Goal: Book appointment/travel/reservation

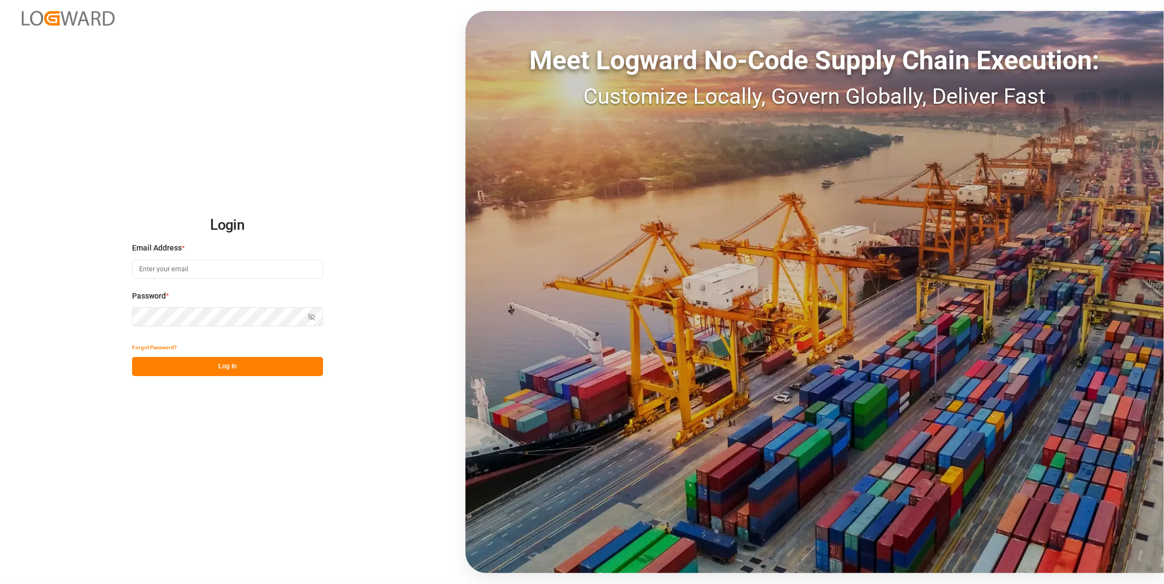
type input "[EMAIL_ADDRESS][DOMAIN_NAME]"
click at [277, 369] on button "Log In" at bounding box center [227, 366] width 191 height 19
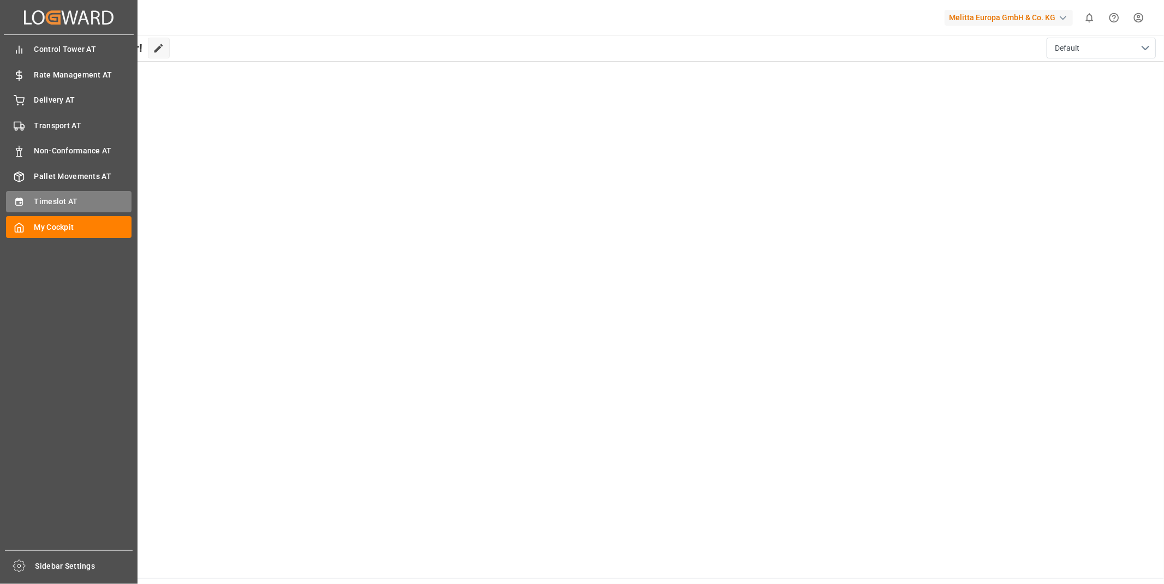
click at [35, 198] on span "Timeslot AT" at bounding box center [83, 201] width 98 height 11
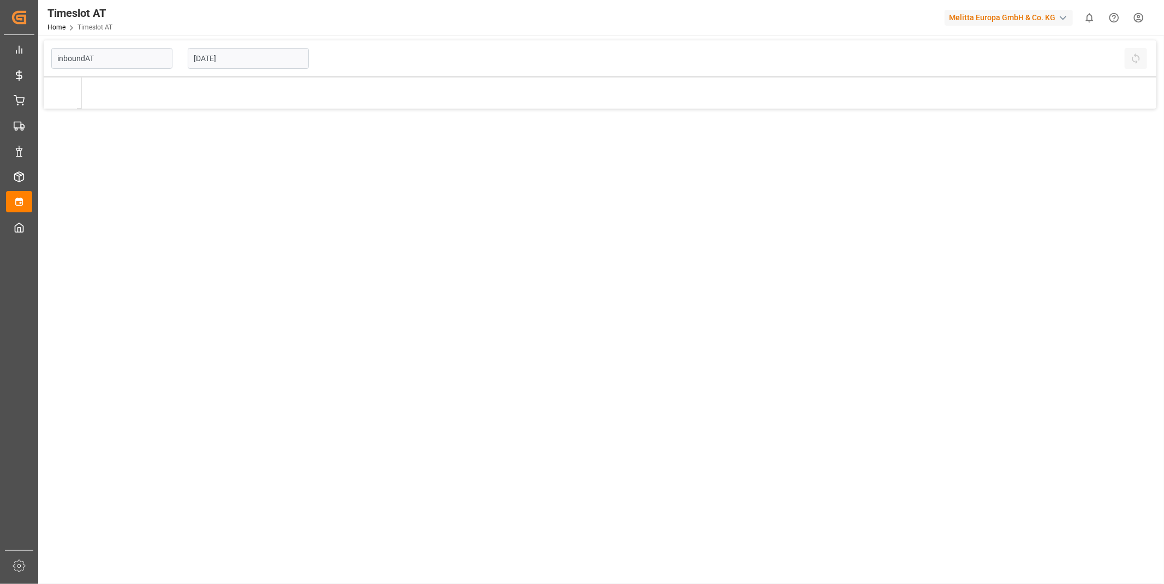
type input "Inbound AT"
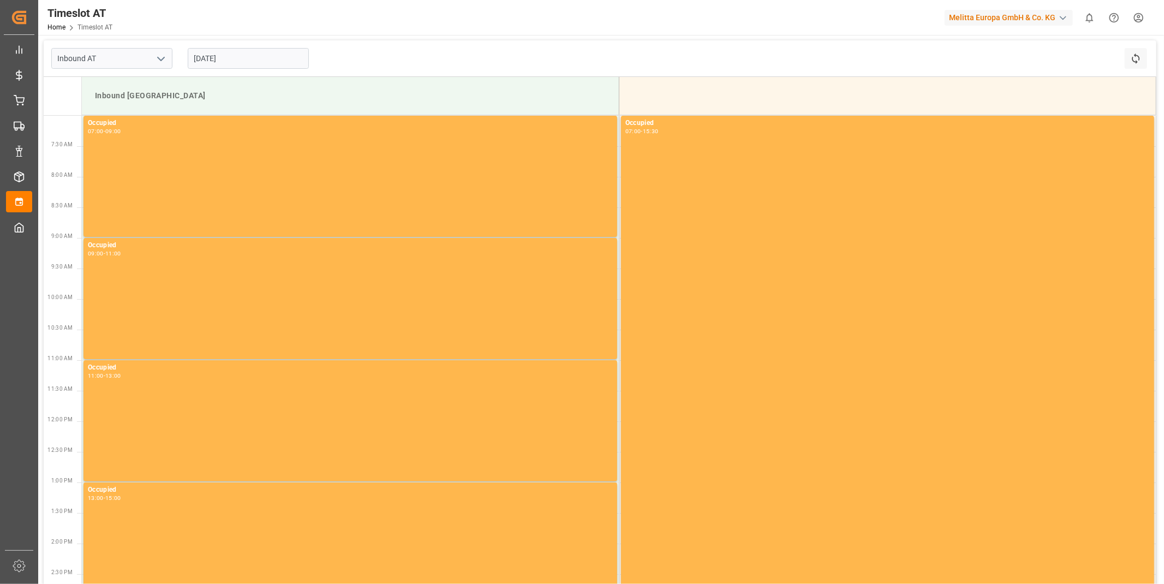
click at [201, 61] on input "[DATE]" at bounding box center [248, 58] width 121 height 21
click at [160, 57] on icon "open menu" at bounding box center [160, 58] width 13 height 13
click at [246, 62] on input "[DATE]" at bounding box center [248, 58] width 121 height 21
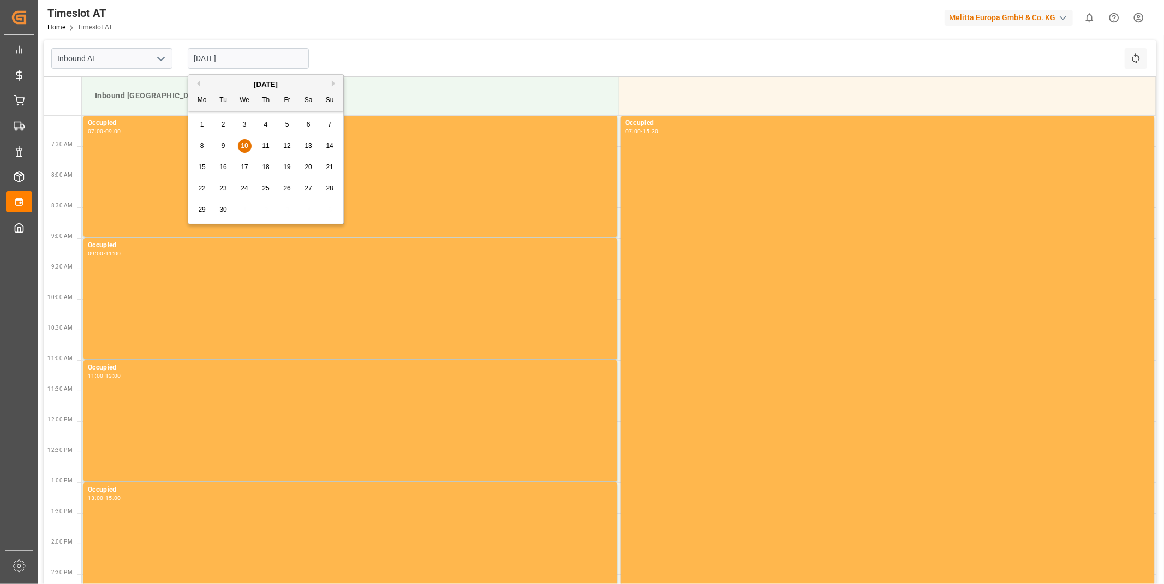
click at [286, 143] on span "12" at bounding box center [286, 146] width 7 height 8
type input "[DATE]"
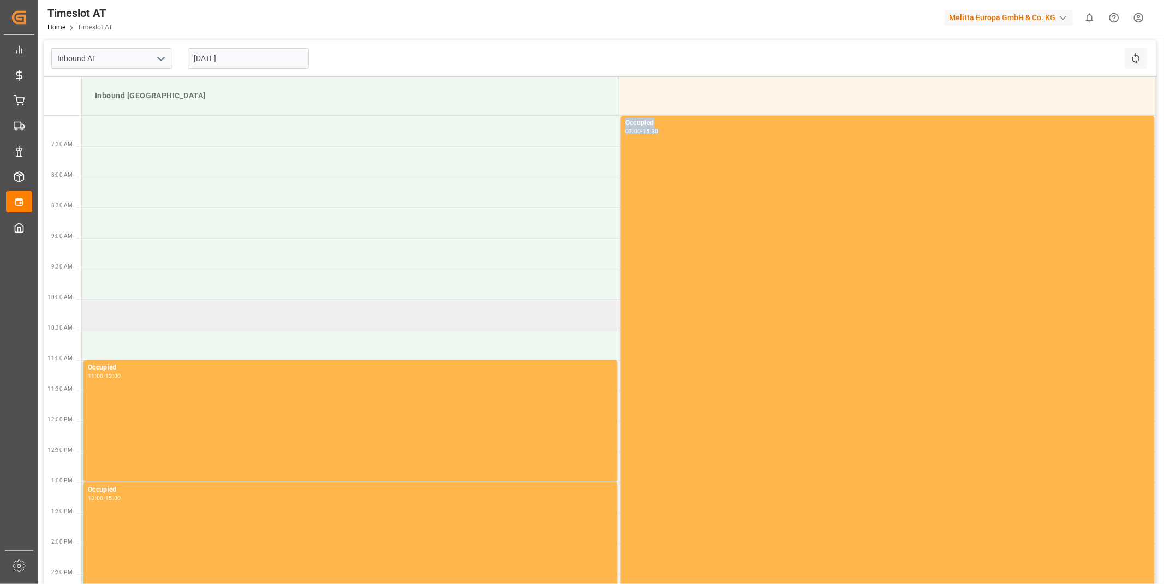
drag, startPoint x: 197, startPoint y: 135, endPoint x: 286, endPoint y: 315, distance: 200.1
click at [286, 315] on tbody "Occupied 07:00 - 15:30 Occupied 11:00 - 13:00 Occupied 13:00 - 15:00" at bounding box center [619, 375] width 1074 height 519
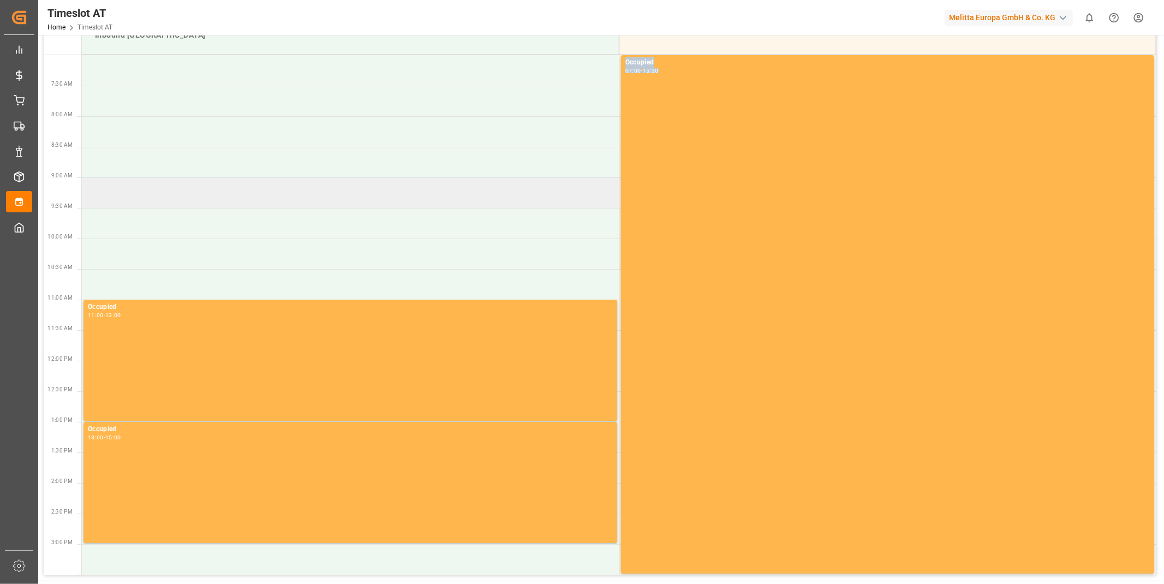
click at [149, 187] on td at bounding box center [350, 192] width 537 height 31
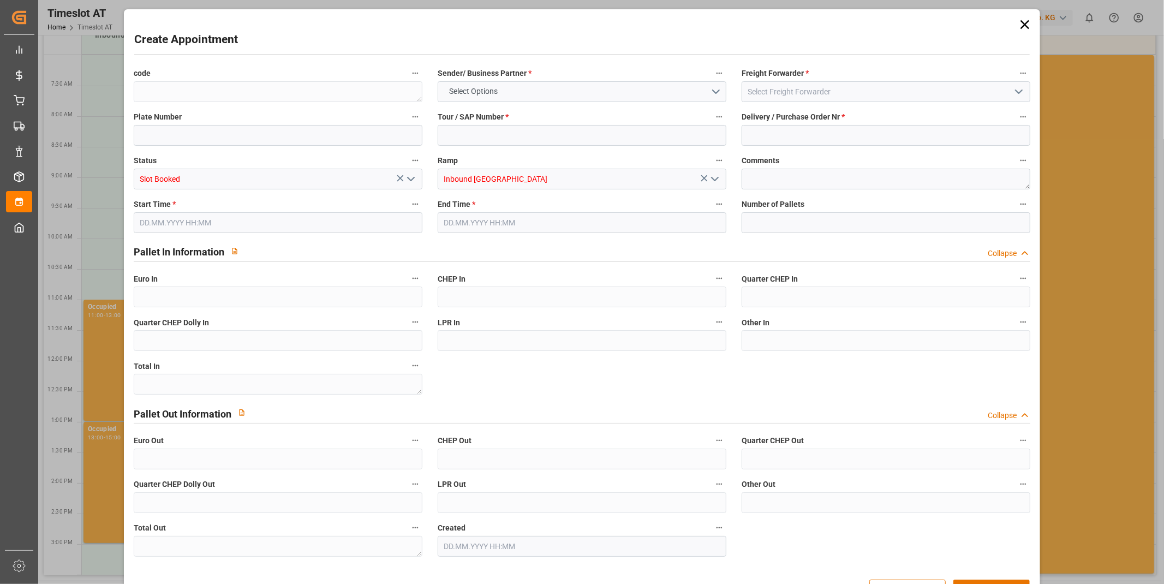
type input "0"
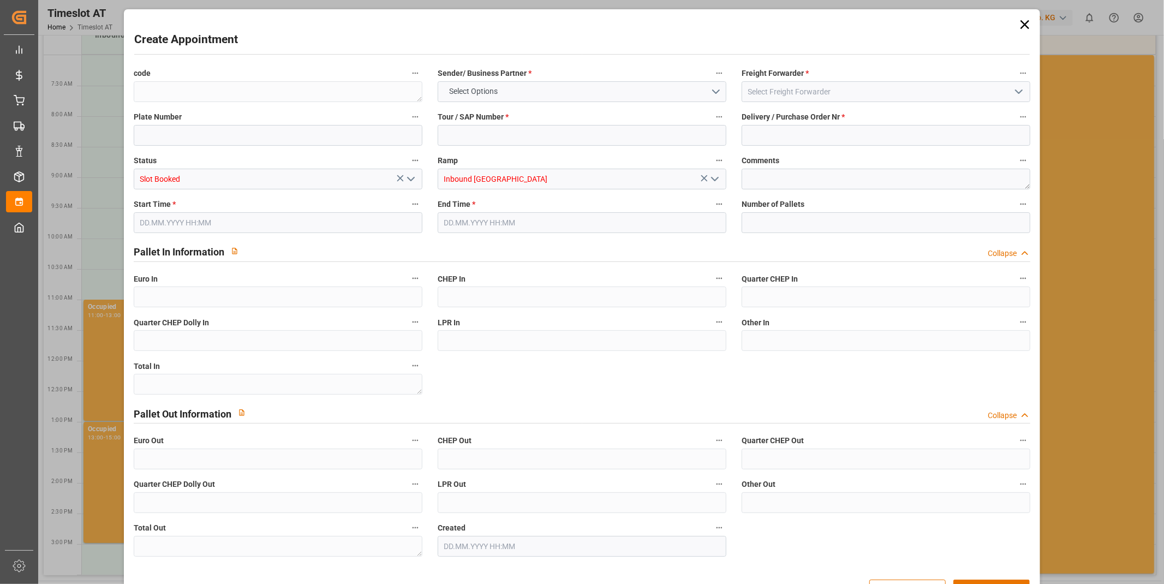
type input "0"
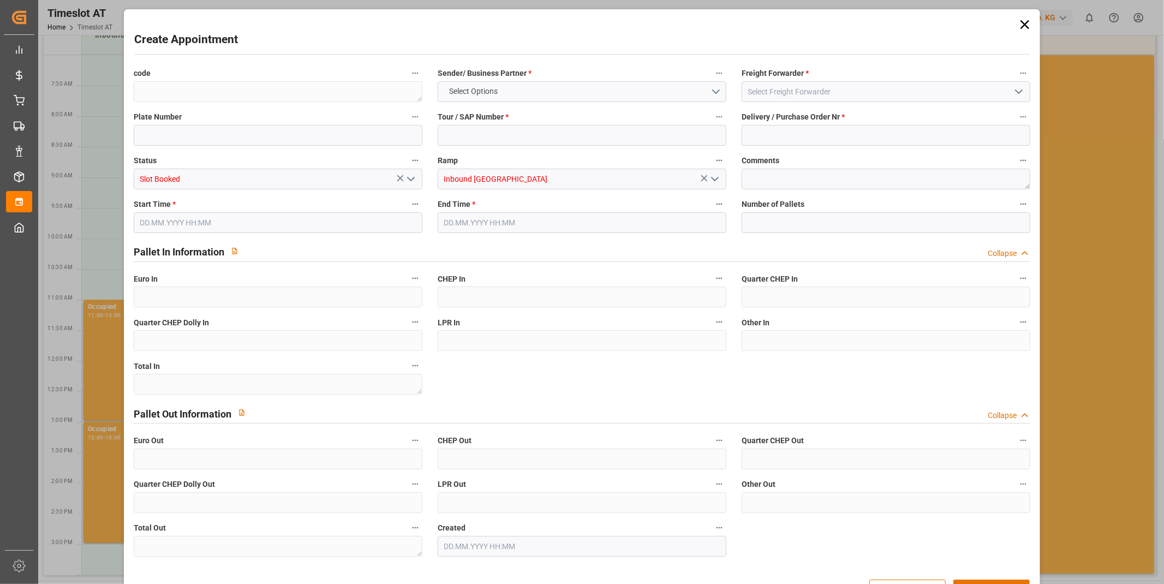
type input "0"
type input "[DATE] 09:00"
type input "[DATE] 11:00"
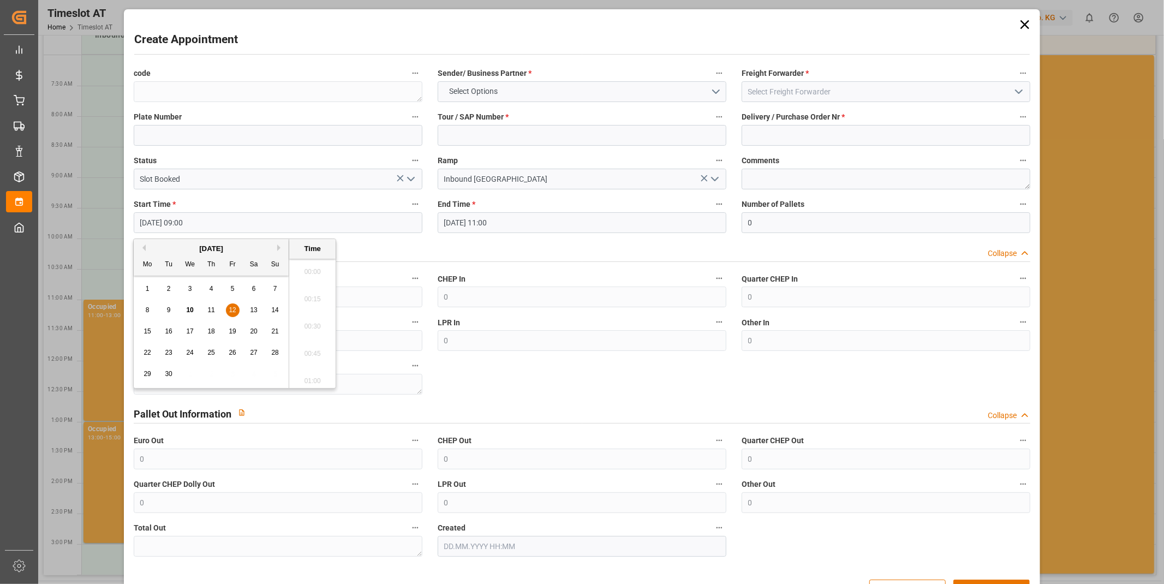
click at [232, 224] on input "[DATE] 09:00" at bounding box center [278, 222] width 289 height 21
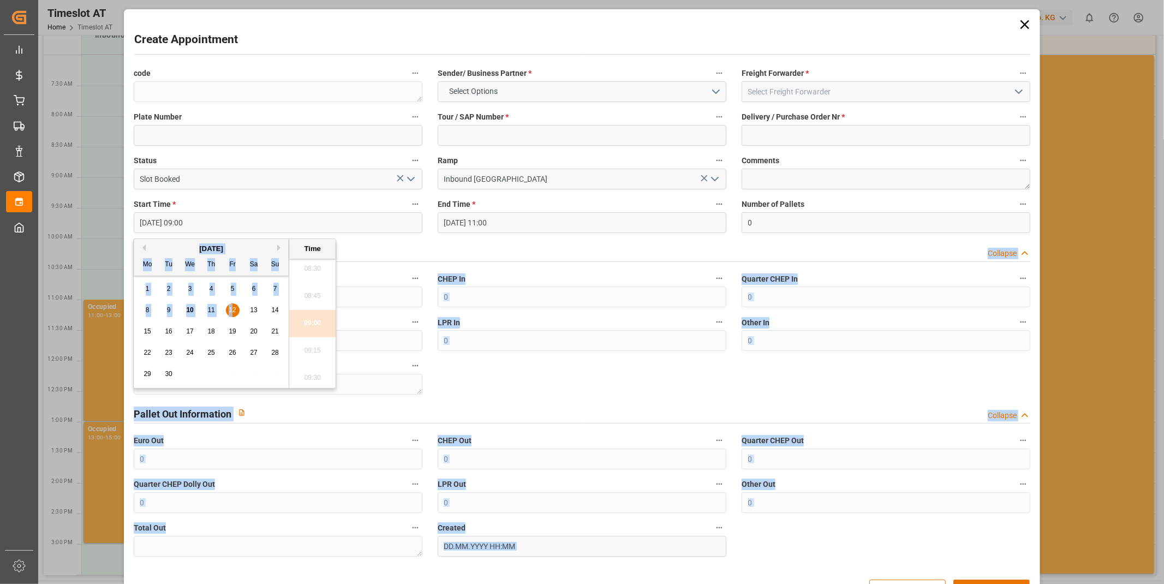
drag, startPoint x: 234, startPoint y: 308, endPoint x: 121, endPoint y: 228, distance: 138.4
click at [121, 228] on body "Created by potrace 1.15, written by [PERSON_NAME] [DATE]-[DATE] Created by potr…" at bounding box center [582, 292] width 1164 height 584
click at [378, 252] on div "Pallet In Information Collapse" at bounding box center [582, 251] width 897 height 21
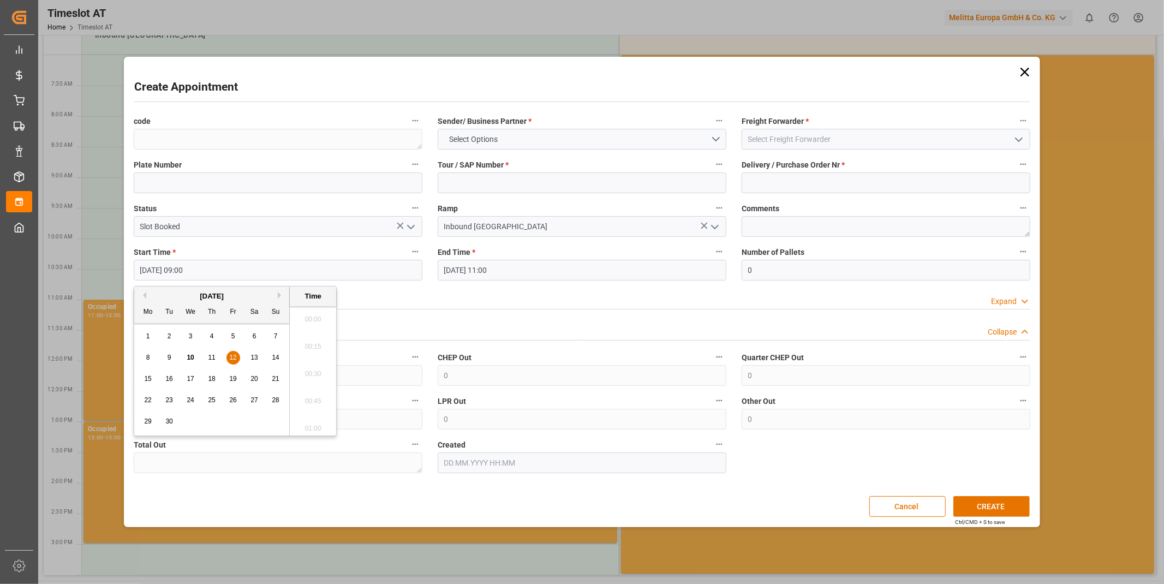
click at [238, 280] on input "[DATE] 09:00" at bounding box center [278, 270] width 289 height 21
click at [233, 354] on span "12" at bounding box center [232, 358] width 7 height 8
click at [330, 368] on li "09:00" at bounding box center [313, 370] width 46 height 27
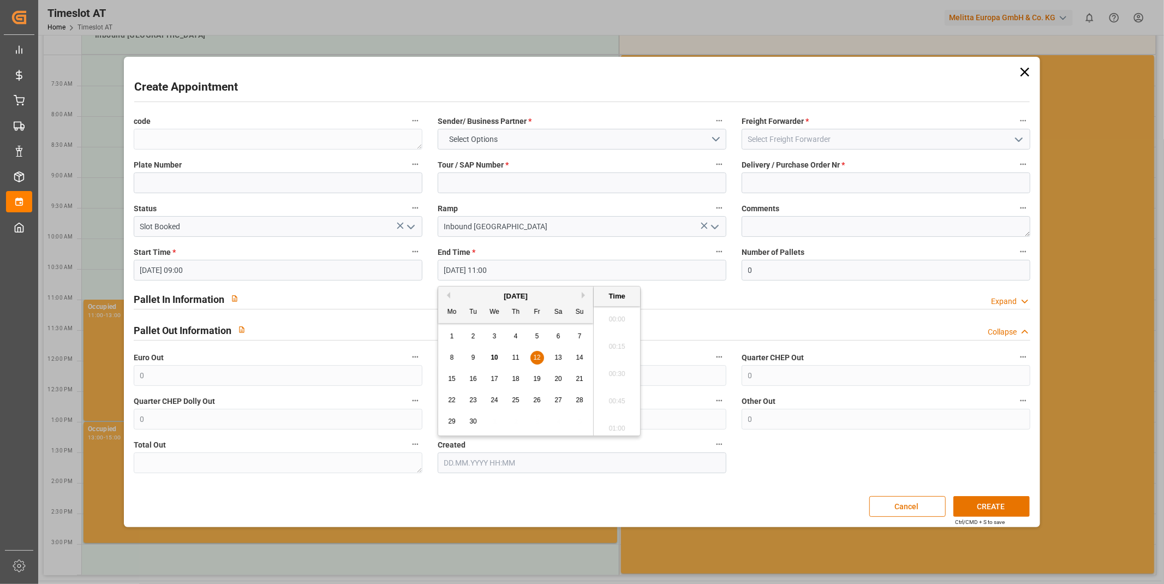
click at [514, 270] on input "[DATE] 11:00" at bounding box center [582, 270] width 289 height 21
click at [513, 270] on input "[DATE] 11:00" at bounding box center [582, 270] width 289 height 21
click at [536, 352] on div "12" at bounding box center [537, 357] width 14 height 13
click at [608, 374] on li "11:00" at bounding box center [617, 370] width 46 height 27
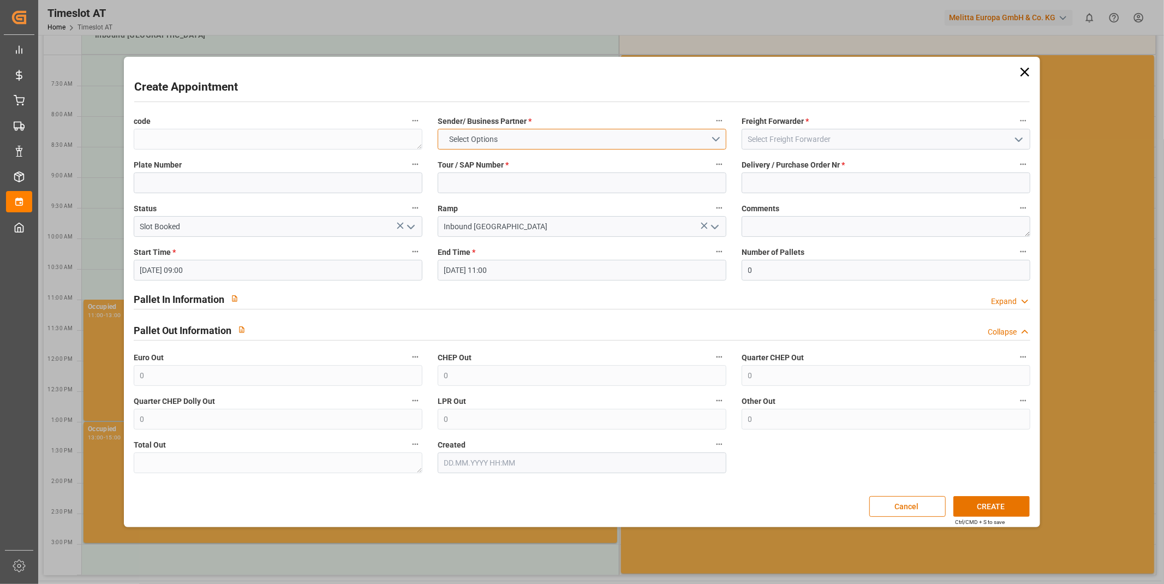
click at [508, 148] on button "Select Options" at bounding box center [582, 139] width 289 height 21
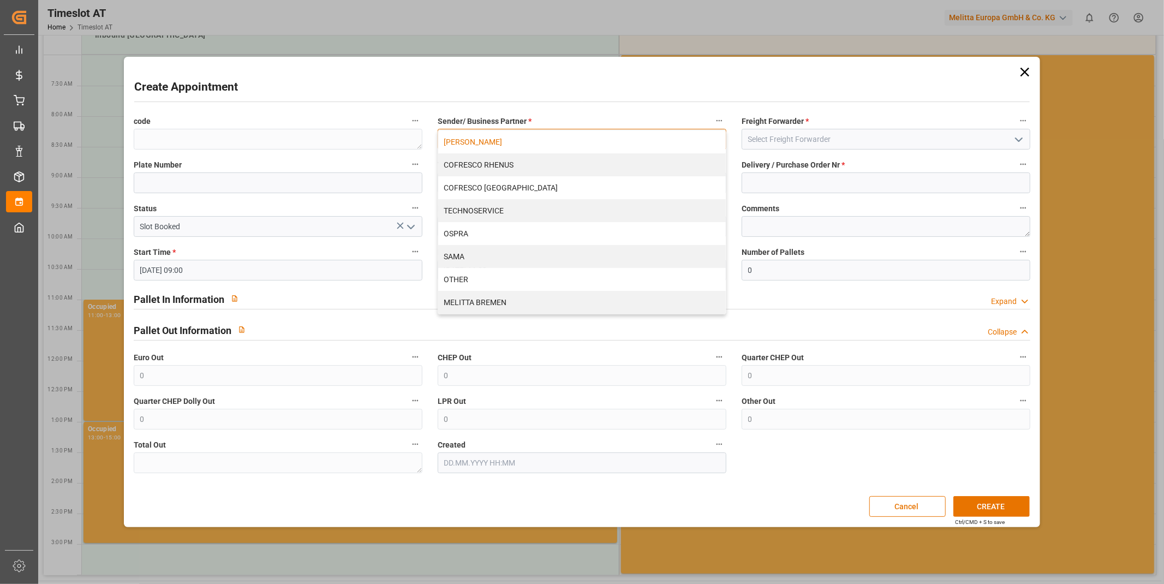
click at [494, 140] on div "[PERSON_NAME]" at bounding box center [582, 141] width 288 height 23
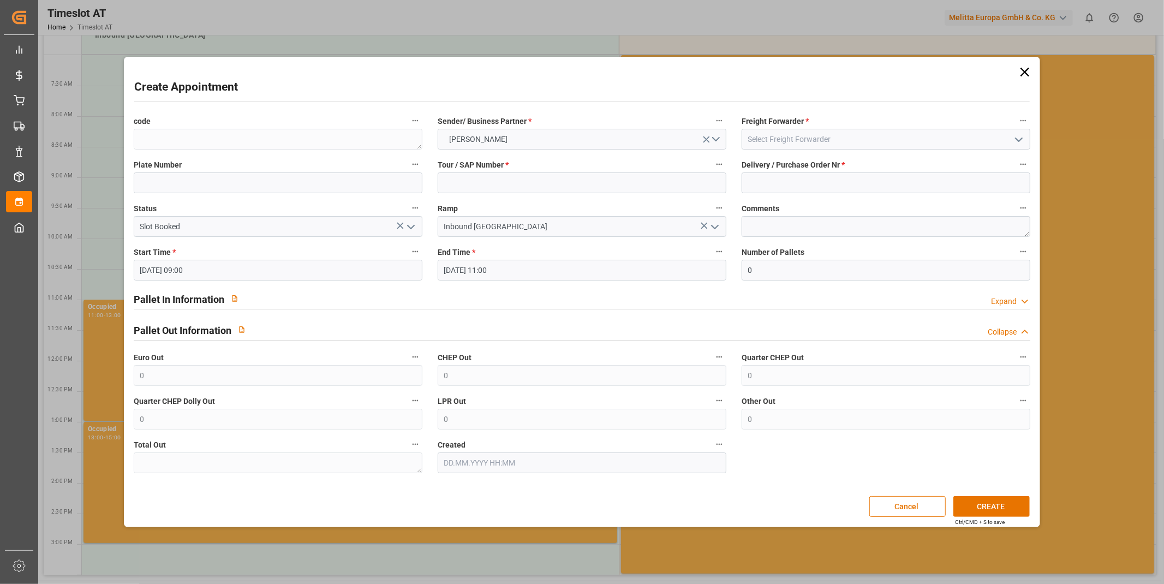
click at [499, 161] on span "Tour / SAP Number *" at bounding box center [473, 164] width 71 height 11
click at [712, 161] on button "Tour / SAP Number *" at bounding box center [719, 164] width 14 height 14
click at [502, 175] on div at bounding box center [582, 292] width 1164 height 584
click at [504, 178] on input at bounding box center [582, 182] width 289 height 21
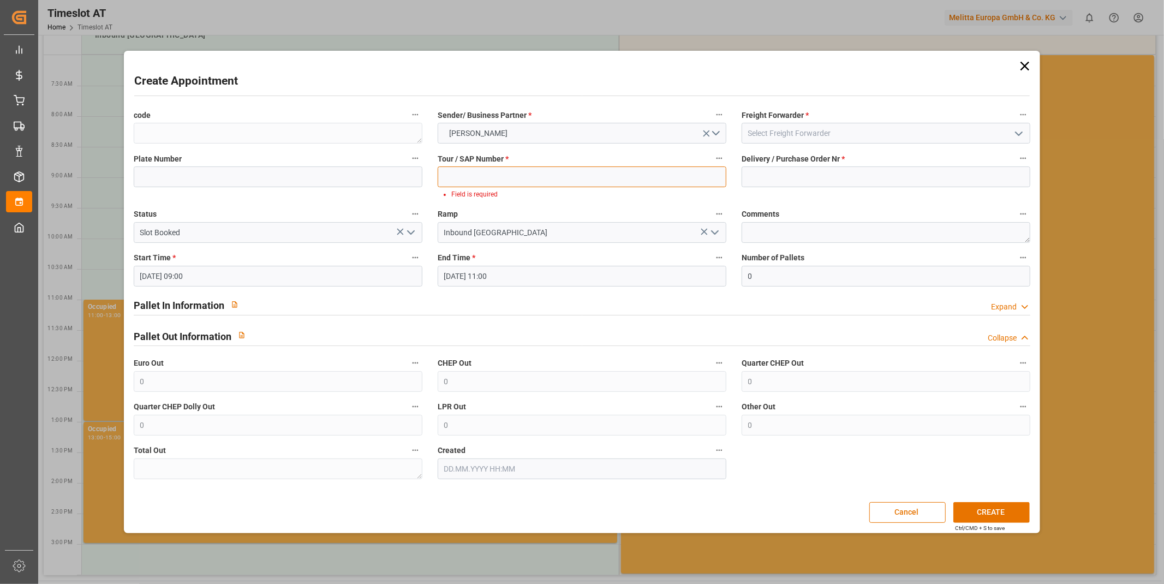
click at [510, 177] on input at bounding box center [582, 176] width 289 height 21
click at [530, 173] on input at bounding box center [582, 176] width 289 height 21
paste input "92556976+92556977+92556978"
type input "92556976+92556977+92556978"
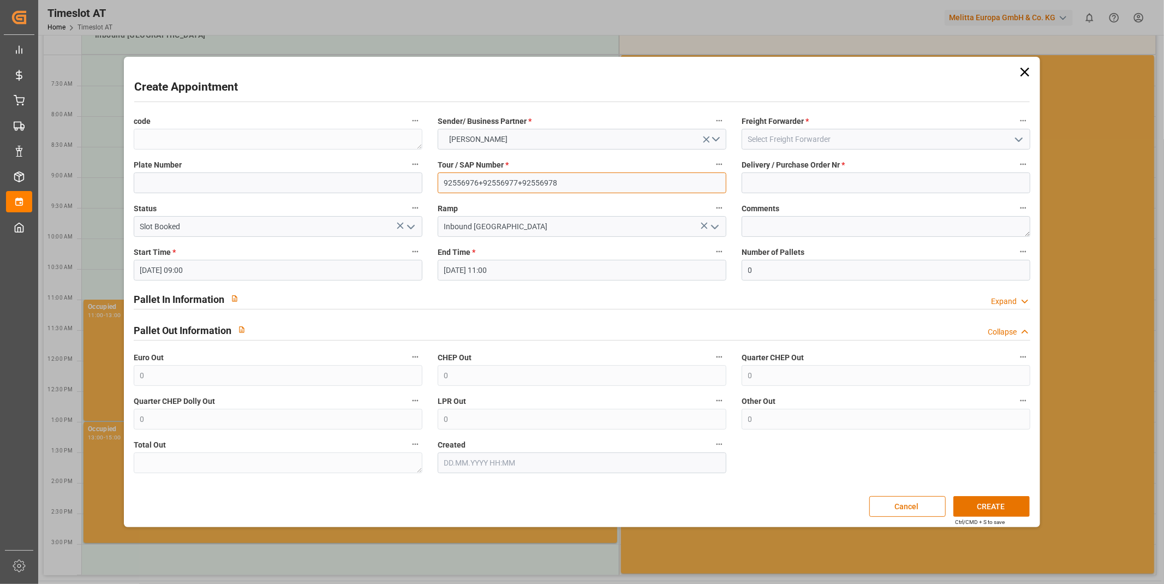
drag, startPoint x: 584, startPoint y: 187, endPoint x: 76, endPoint y: 215, distance: 508.2
click at [78, 215] on div "Create Appointment code Sender/ Business Partner * [PERSON_NAME] Freight Forwar…" at bounding box center [582, 292] width 1164 height 584
click at [876, 186] on input at bounding box center [885, 182] width 289 height 21
paste input "92556976+92556977+92556978"
type input "92556976+92556977+92556978"
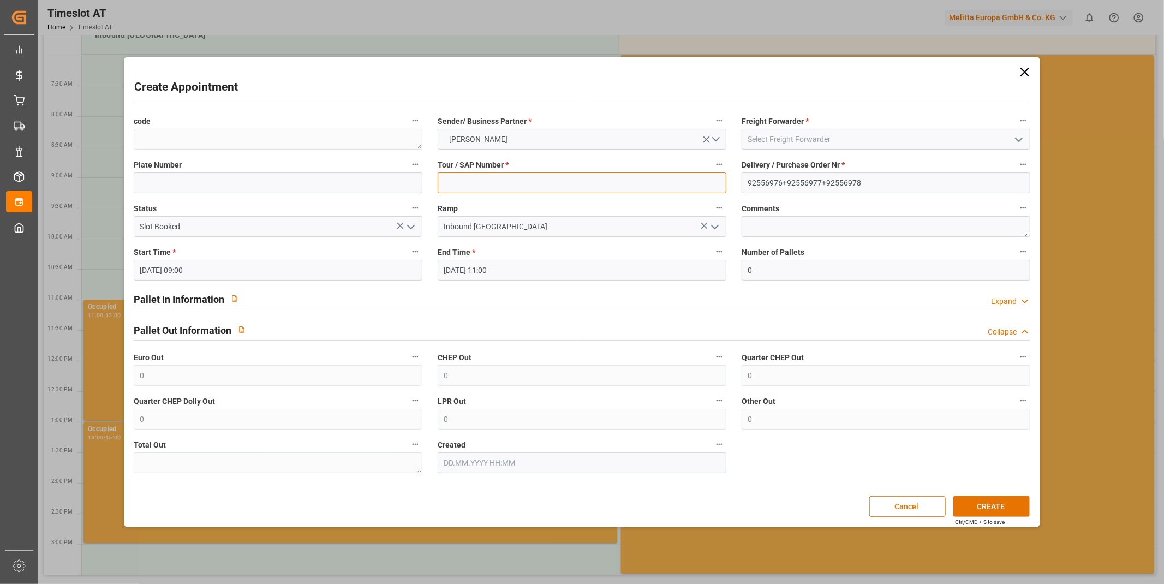
drag, startPoint x: 585, startPoint y: 181, endPoint x: 593, endPoint y: 181, distance: 7.7
click at [585, 181] on input at bounding box center [582, 182] width 289 height 21
paste input "400052780"
type input "400052780"
click at [807, 137] on input at bounding box center [885, 139] width 289 height 21
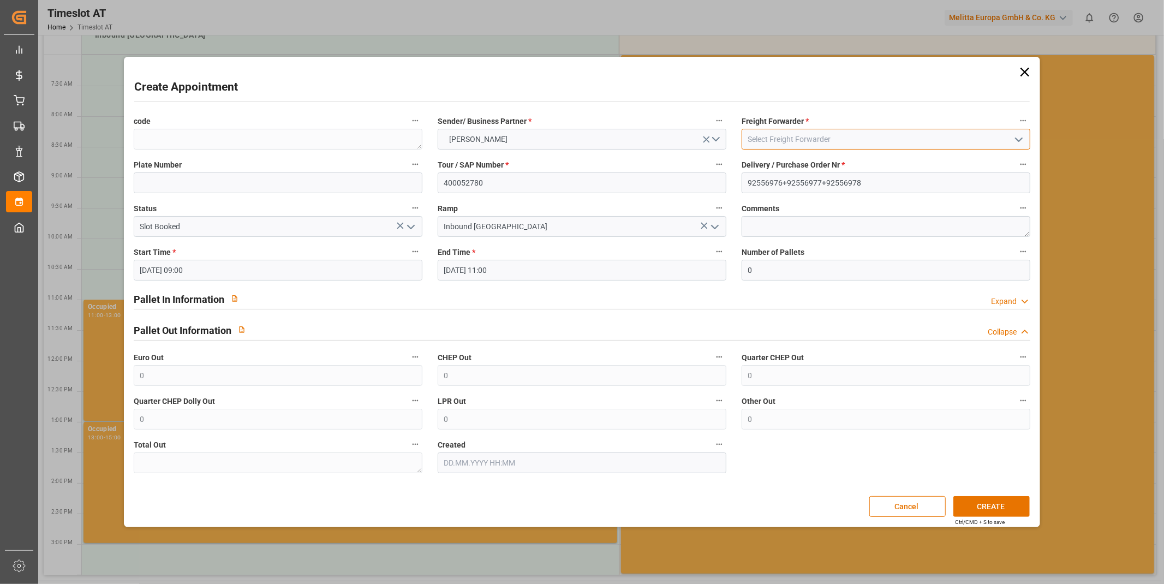
click at [1026, 142] on input at bounding box center [885, 139] width 289 height 21
click at [1021, 138] on icon "open menu" at bounding box center [1018, 139] width 13 height 13
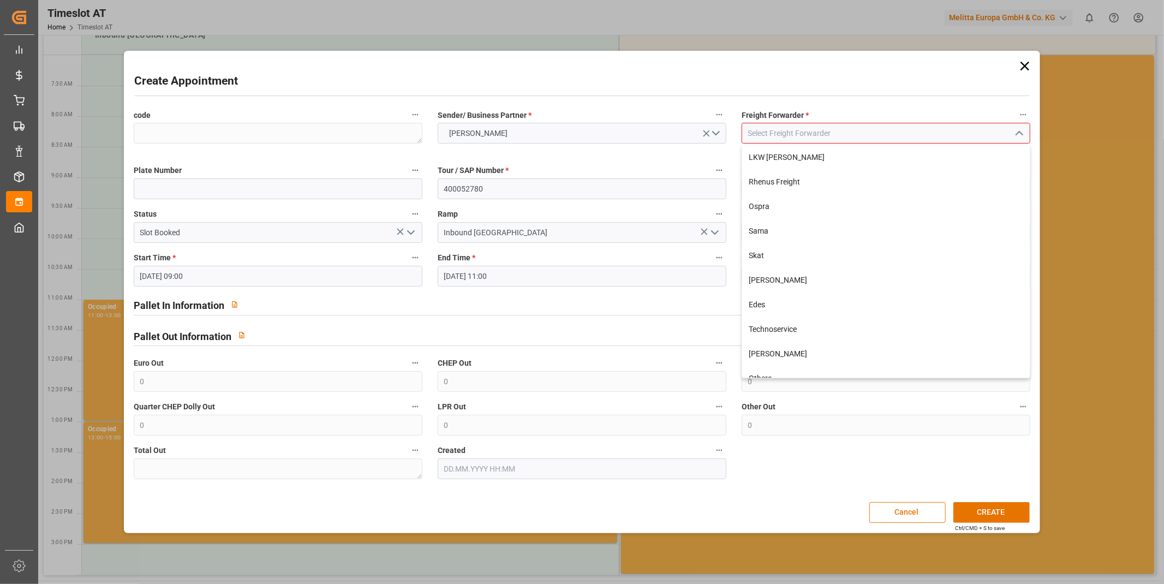
scroll to position [111, 0]
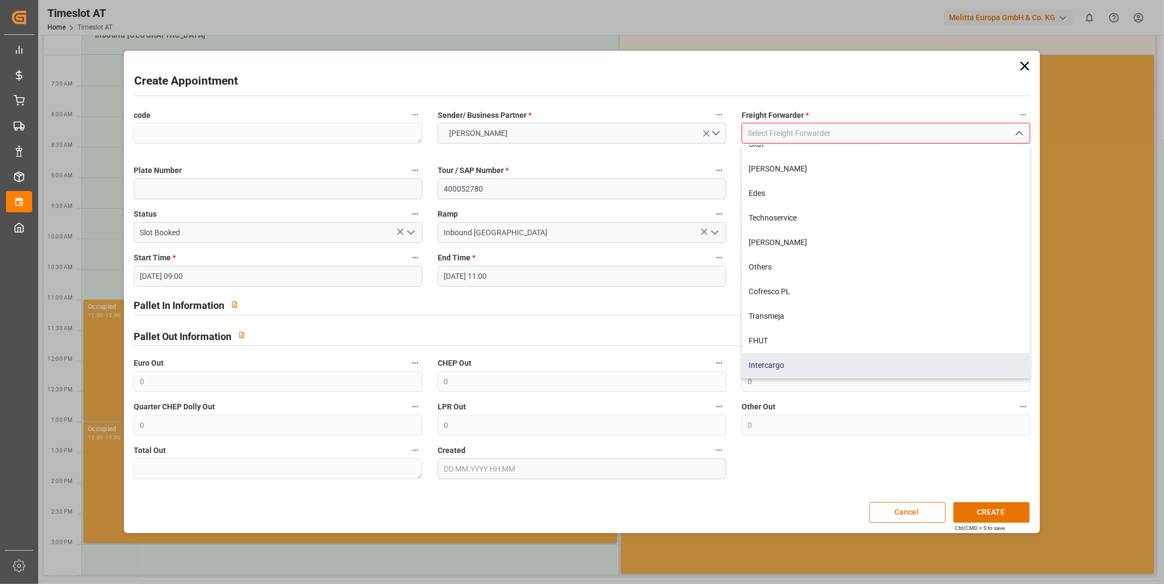
click at [809, 364] on div "Intercargo" at bounding box center [886, 365] width 288 height 25
type input "Intercargo"
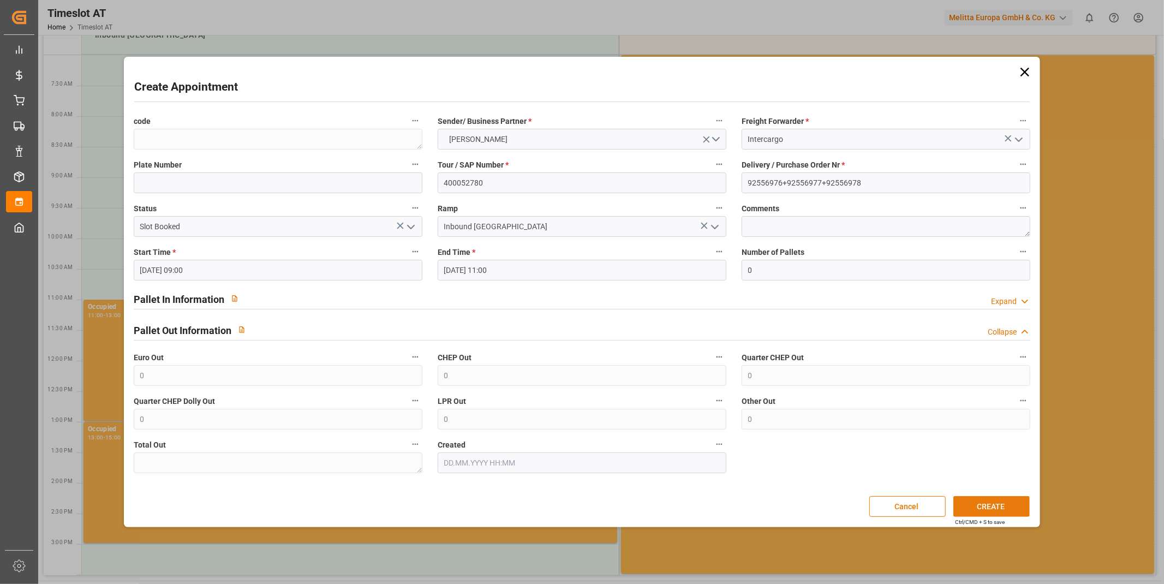
click at [993, 506] on button "CREATE" at bounding box center [991, 506] width 76 height 21
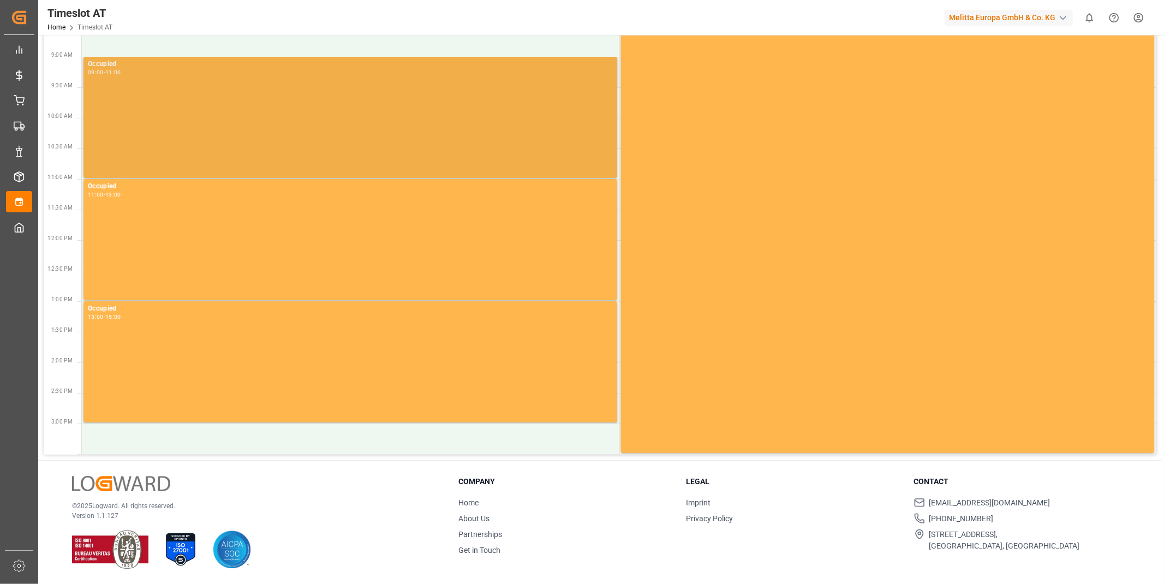
scroll to position [0, 0]
